Goal: Navigation & Orientation: Find specific page/section

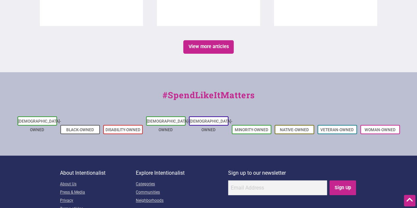
scroll to position [1272, 0]
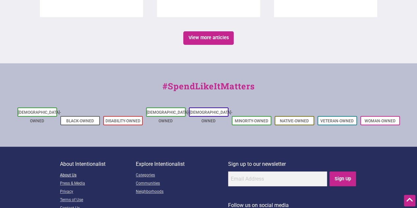
click at [71, 171] on link "About Us" at bounding box center [98, 175] width 76 height 8
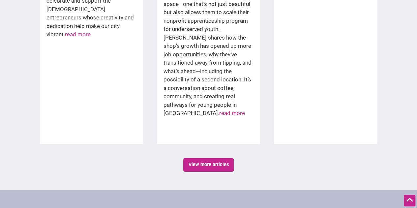
scroll to position [1074, 0]
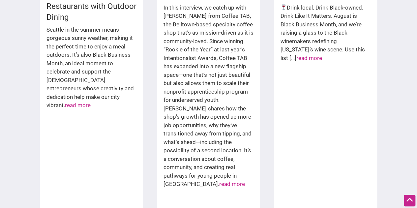
click at [23, 108] on div "Savor the Sunshine: 10 Black-Owned Seattle Restaurants with Outdoor Dining [GEO…" at bounding box center [208, 61] width 417 height 336
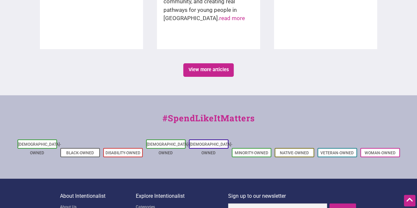
scroll to position [1272, 0]
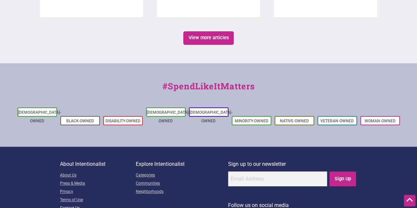
click at [70, 204] on link "Contact Us" at bounding box center [98, 208] width 76 height 8
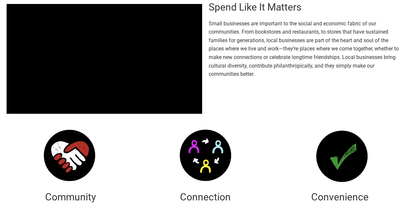
scroll to position [132, 0]
